Goal: Navigation & Orientation: Find specific page/section

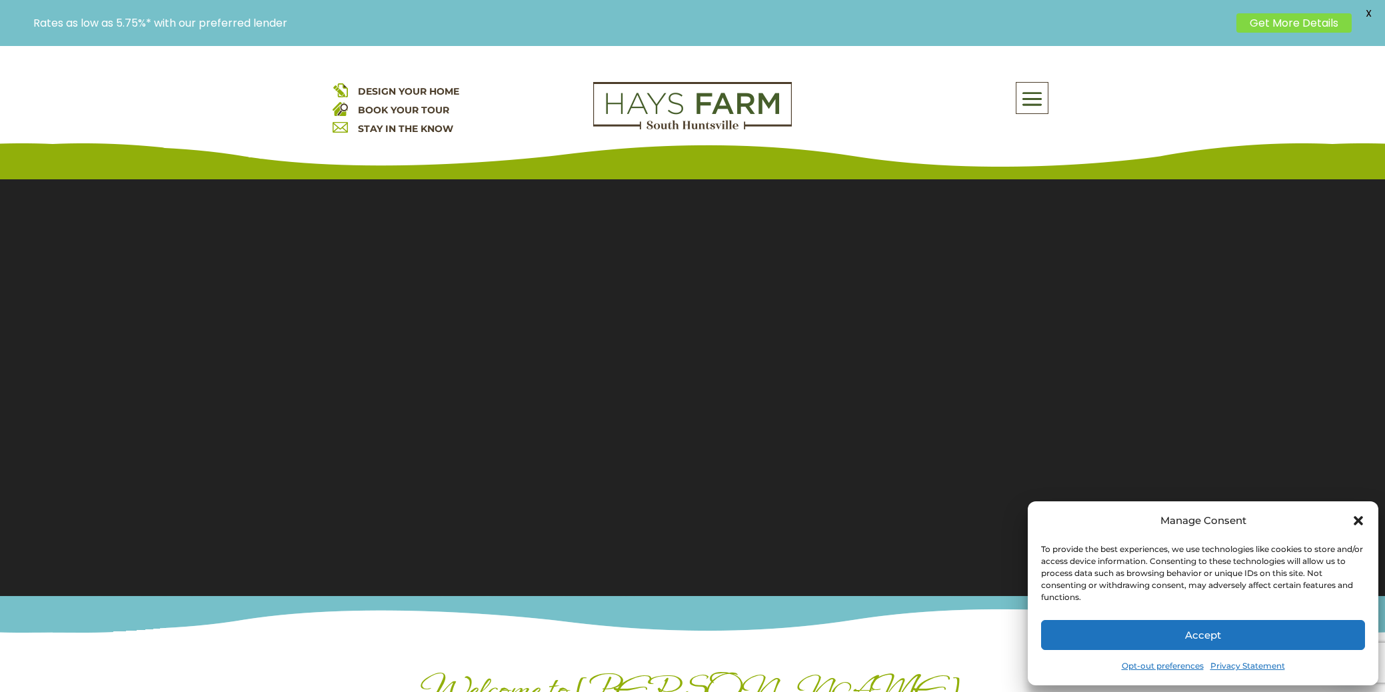
click at [1360, 520] on icon "Close dialog" at bounding box center [1358, 520] width 9 height 9
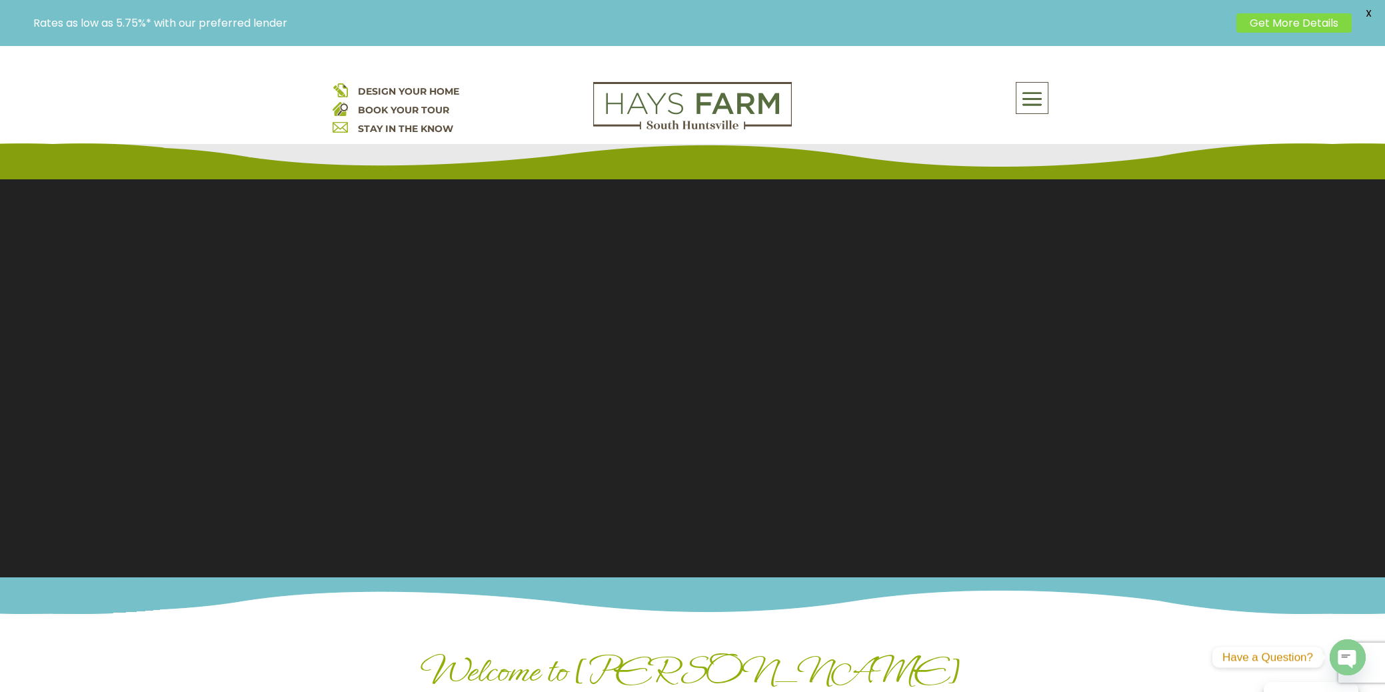
scroll to position [49, 0]
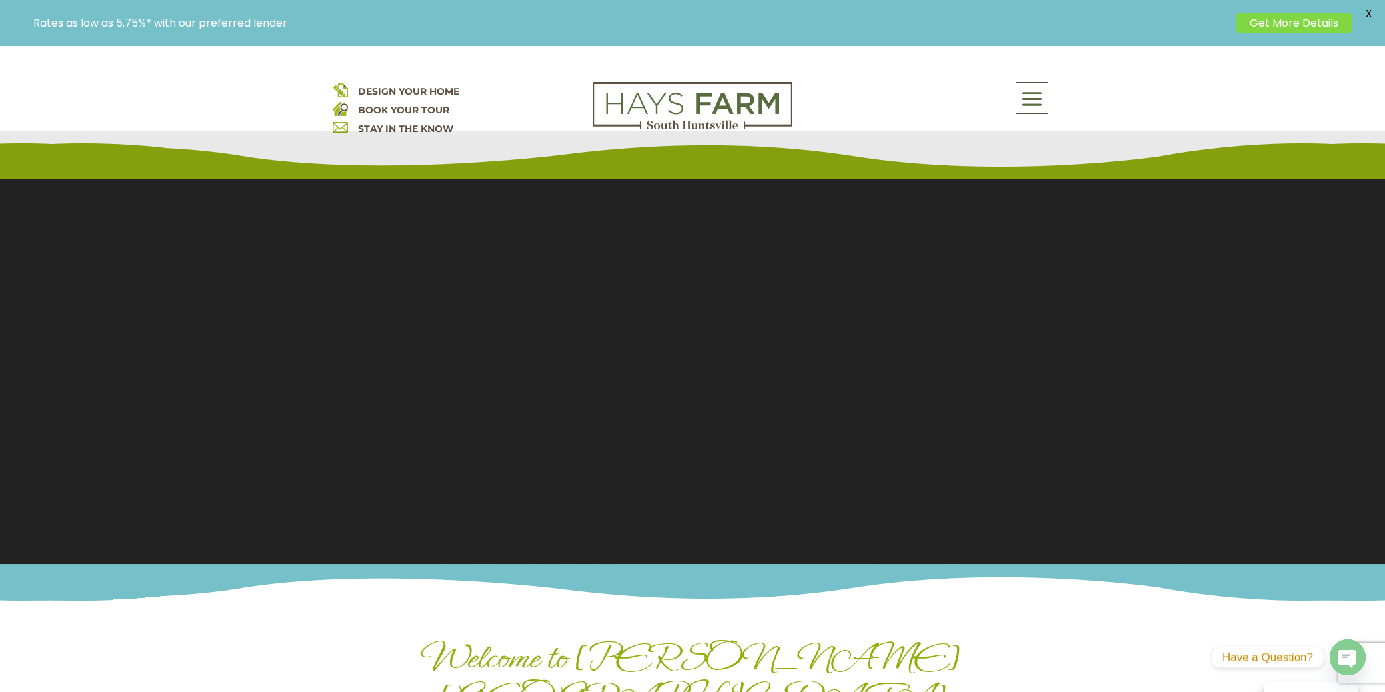
click at [1037, 97] on span at bounding box center [1032, 99] width 31 height 31
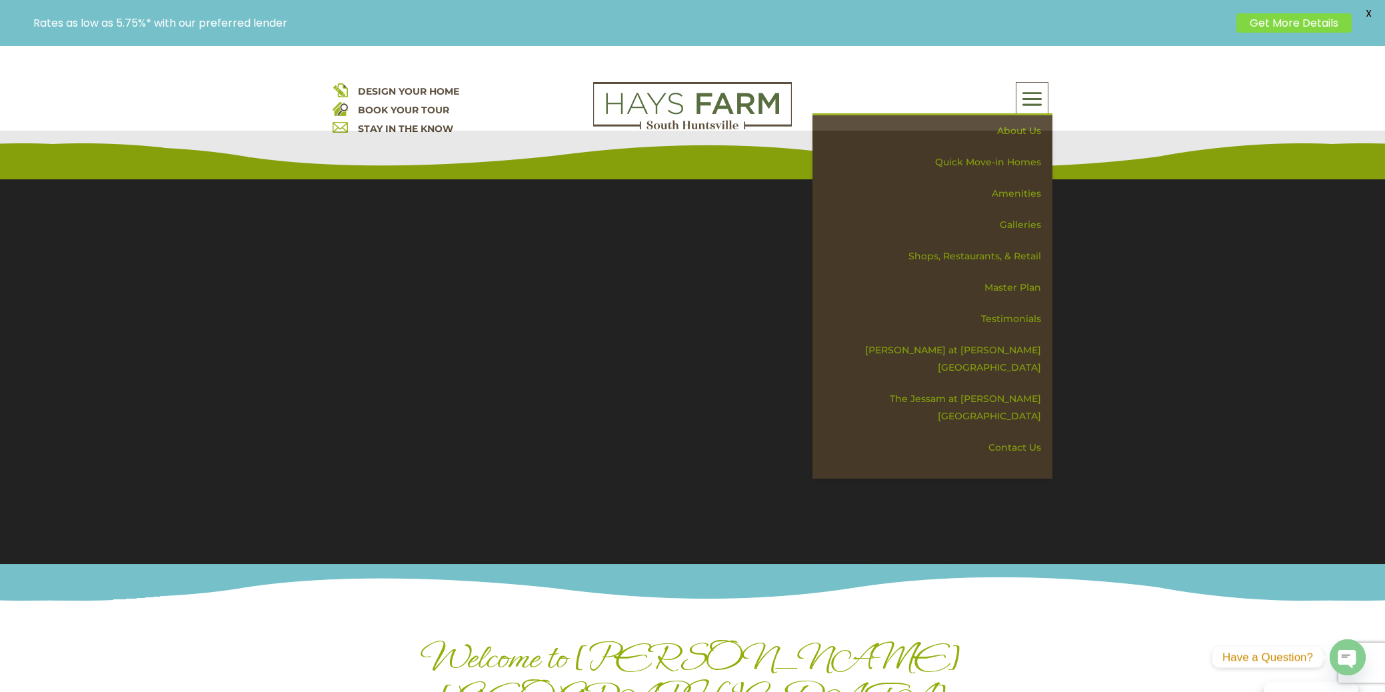
click at [1245, 113] on div "DESIGN YOUR HOME BOOK YOUR TOUR STAY IN THE KNOW About Us Quick Move-in Homes A…" at bounding box center [692, 112] width 1385 height 133
click at [945, 72] on div "DESIGN YOUR HOME BOOK YOUR TOUR STAY IN THE KNOW About Us Quick Move-in Homes A…" at bounding box center [692, 112] width 1385 height 133
click at [1024, 164] on link "Quick Move-in Homes" at bounding box center [937, 162] width 231 height 31
